Goal: Find specific page/section: Find specific page/section

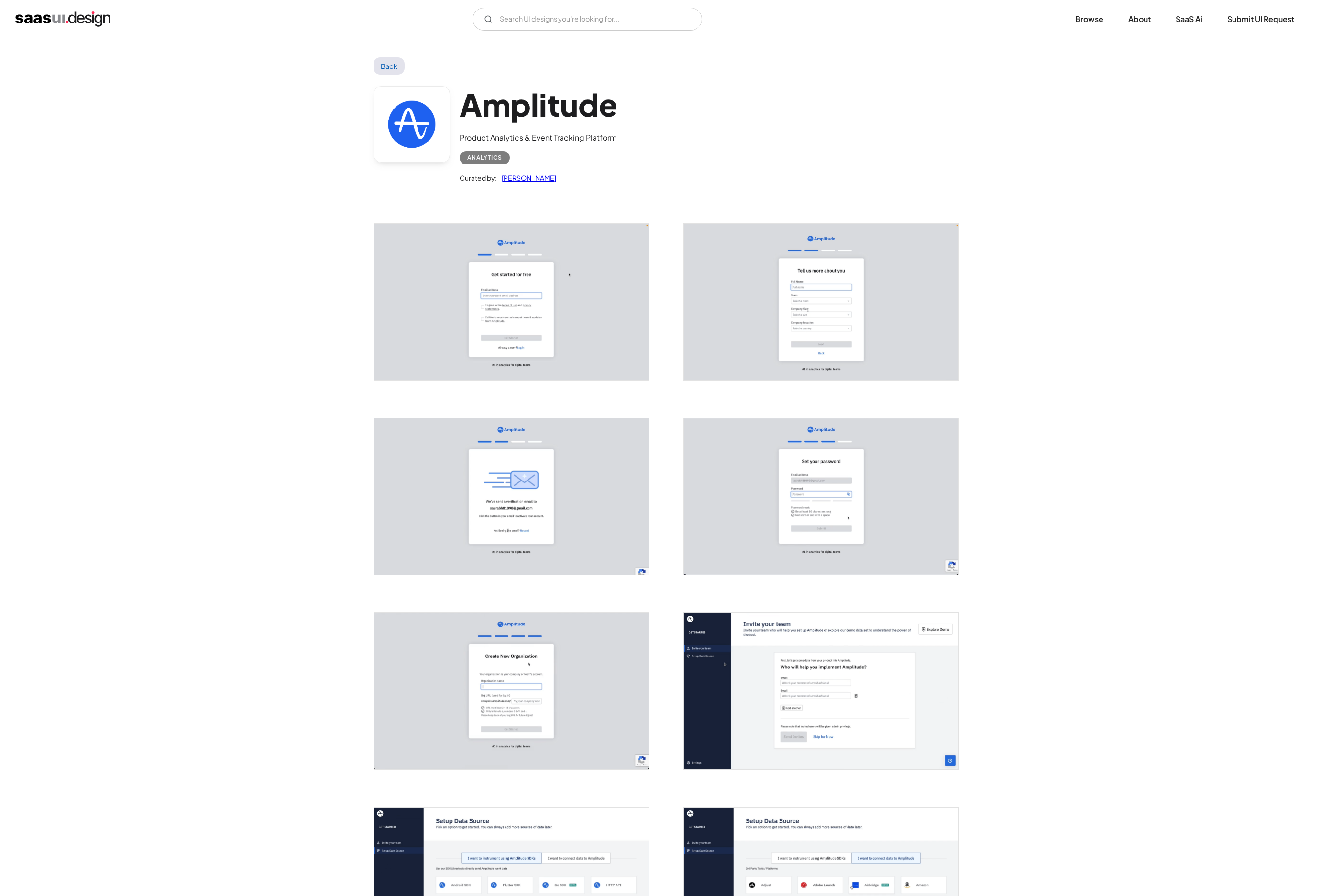
click at [79, 25] on img "home" at bounding box center [63, 19] width 95 height 15
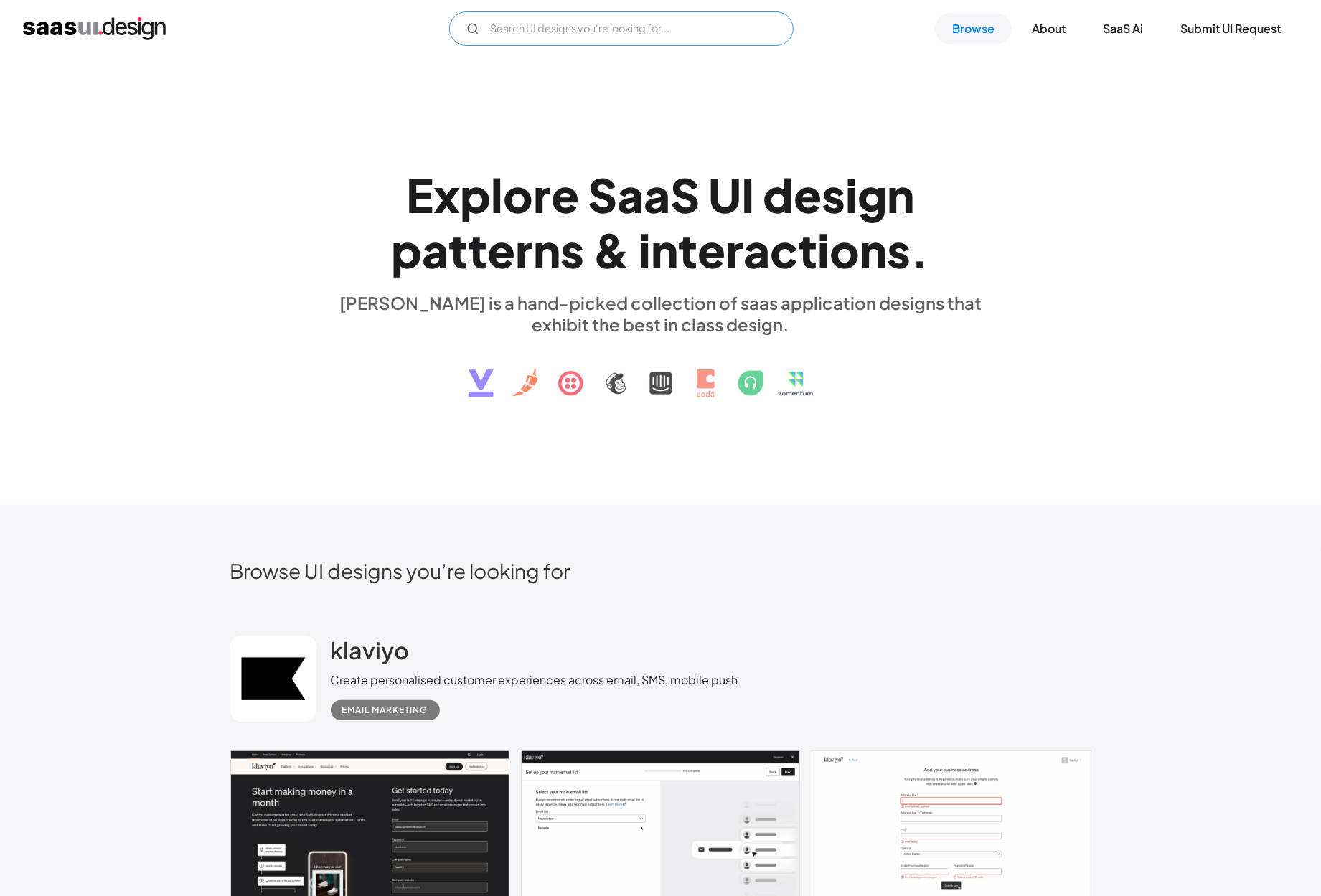
click at [564, 35] on input "Email Form" at bounding box center [622, 28] width 345 height 35
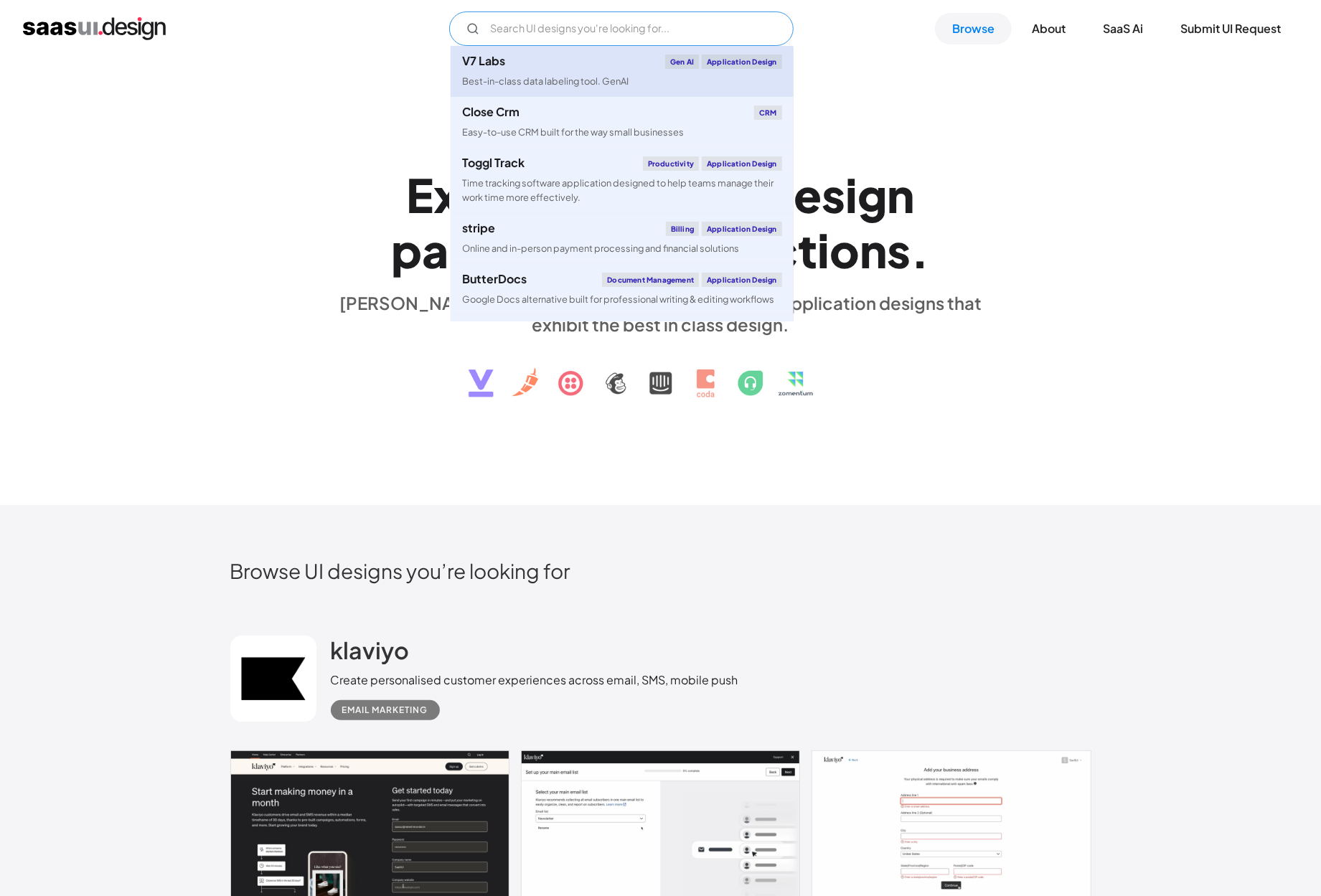
click at [555, 78] on div "Best-in-class data labeling tool. GenAI" at bounding box center [545, 82] width 166 height 14
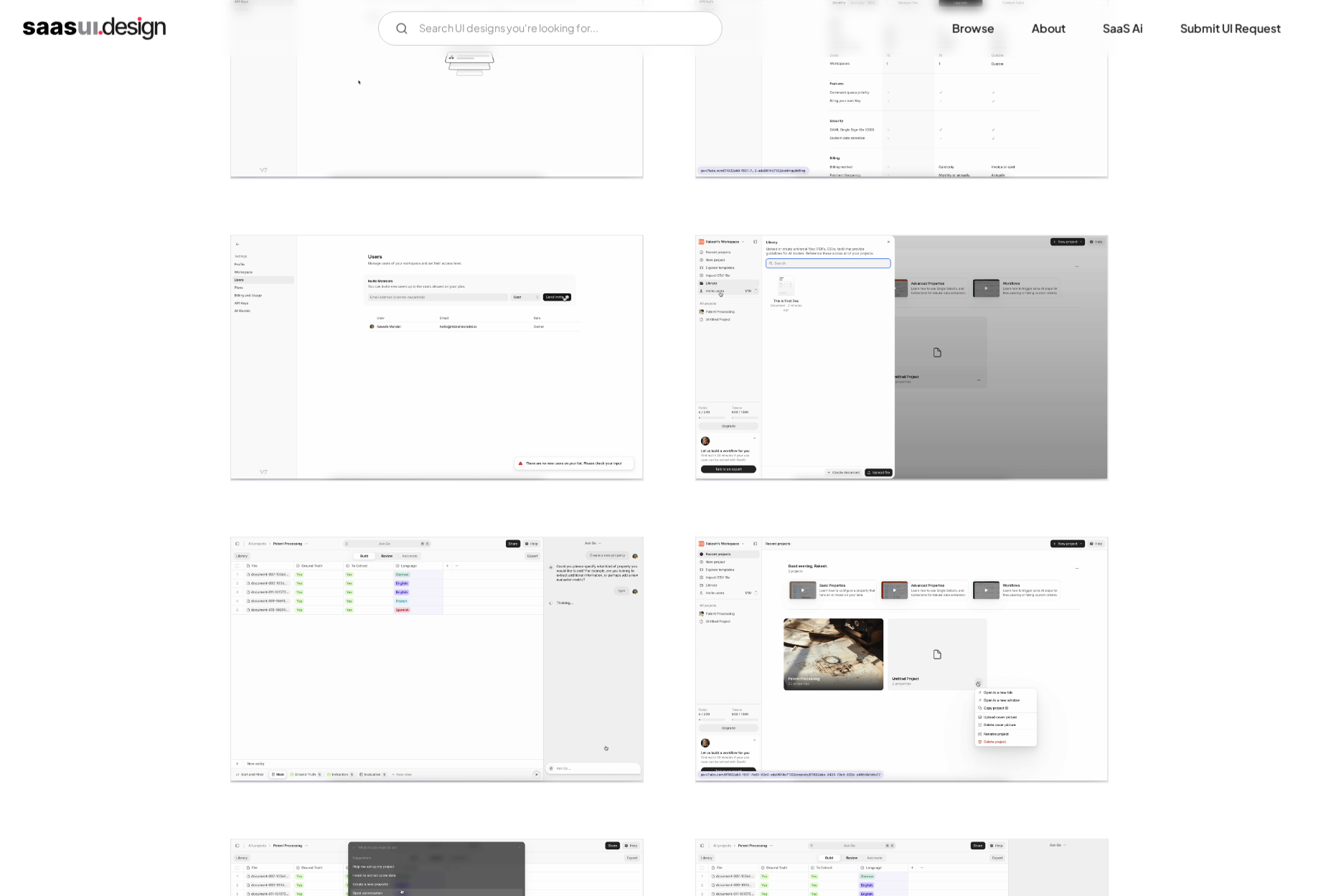
scroll to position [1723, 0]
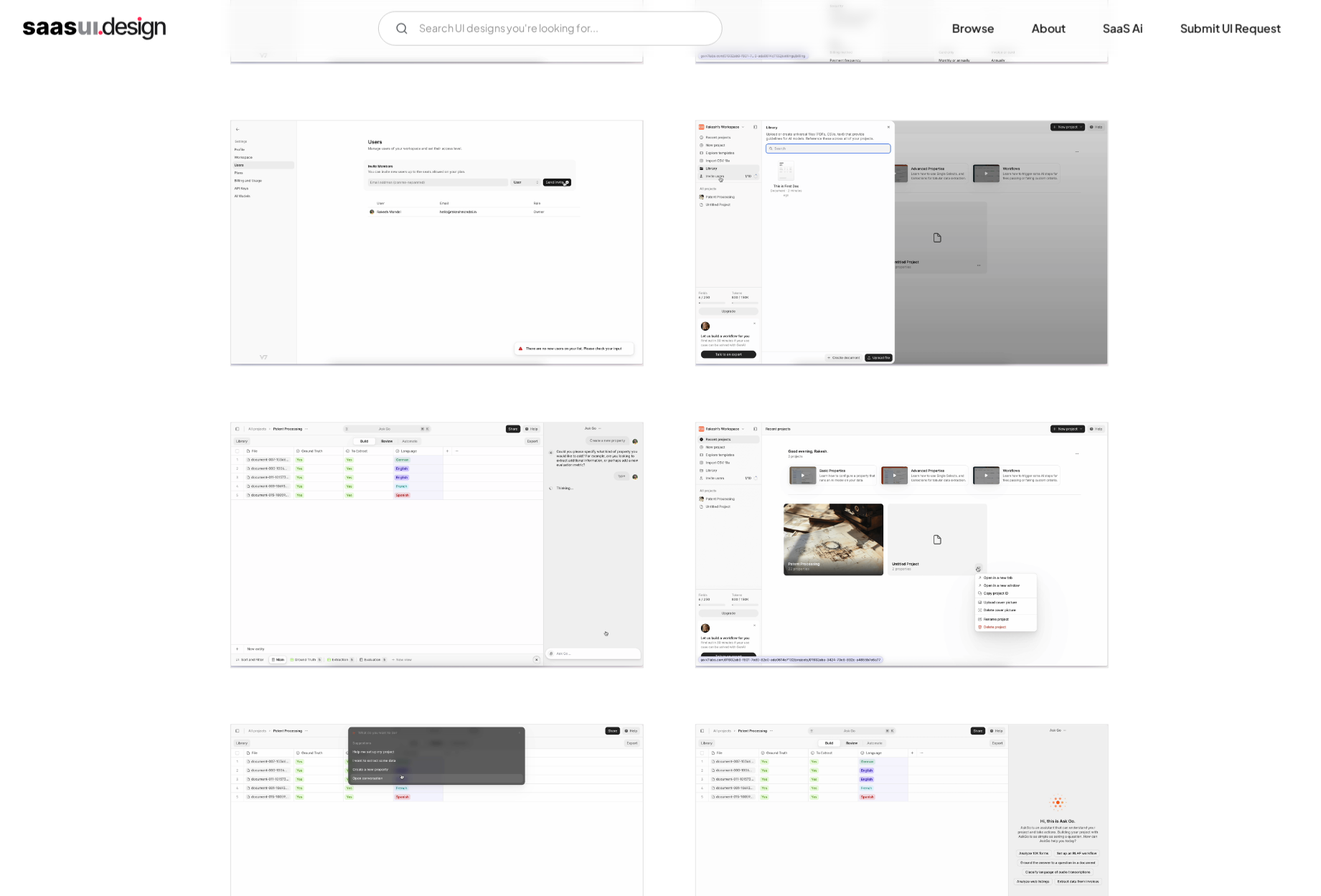
click at [124, 34] on img "home" at bounding box center [95, 28] width 143 height 23
